Goal: Navigation & Orientation: Understand site structure

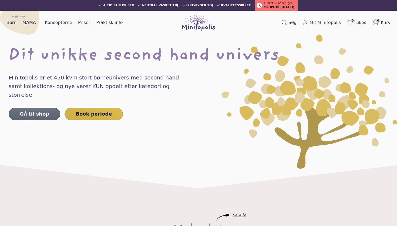
click at [21, 108] on link "Gå til shop" at bounding box center [35, 114] width 52 height 12
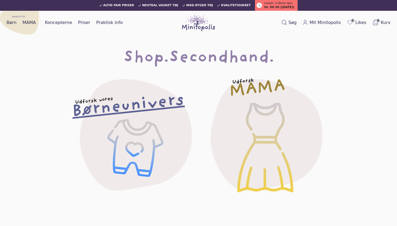
click at [141, 100] on h2 "Børneunivers" at bounding box center [127, 106] width 113 height 22
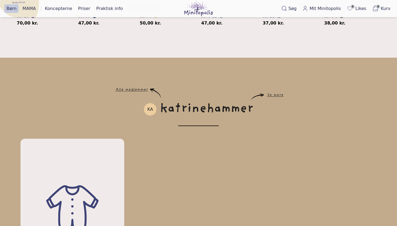
scroll to position [287, 0]
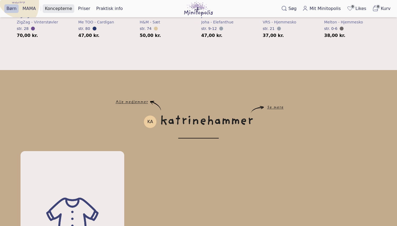
click at [59, 8] on link "Koncepterne" at bounding box center [59, 8] width 32 height 9
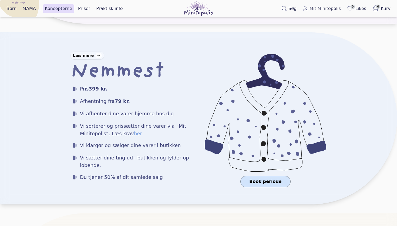
scroll to position [462, 0]
click at [110, 11] on link "Praktisk info" at bounding box center [109, 8] width 31 height 9
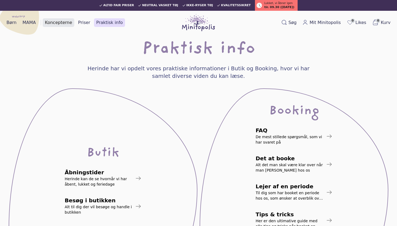
click at [60, 25] on link "Koncepterne" at bounding box center [59, 22] width 32 height 9
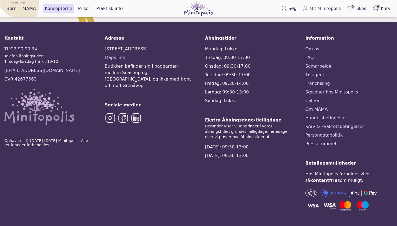
scroll to position [923, 0]
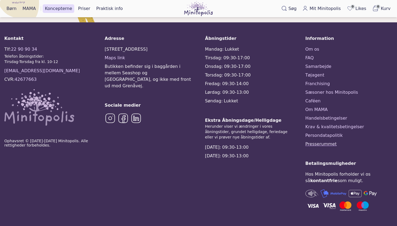
click at [332, 143] on link "Presserummet" at bounding box center [348, 144] width 87 height 6
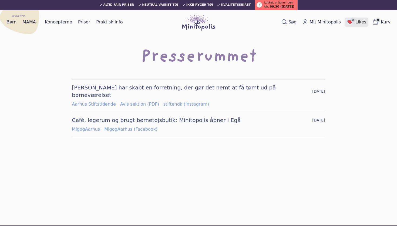
scroll to position [1, 0]
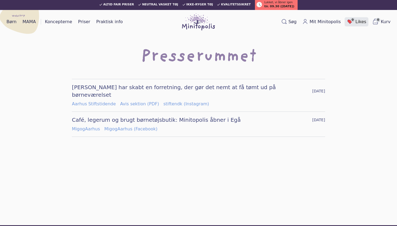
click at [358, 22] on span "Likes" at bounding box center [360, 22] width 11 height 6
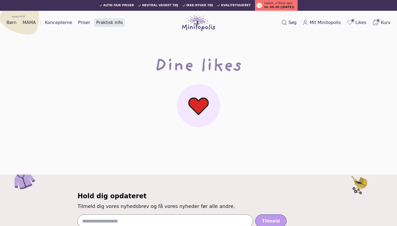
click at [99, 23] on link "Praktisk info" at bounding box center [109, 22] width 31 height 9
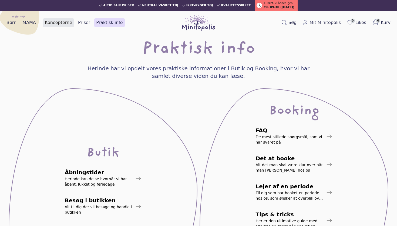
click at [60, 22] on link "Koncepterne" at bounding box center [59, 22] width 32 height 9
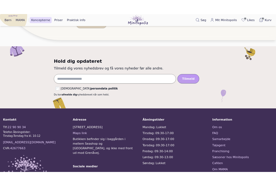
scroll to position [810, 0]
